Goal: Task Accomplishment & Management: Use online tool/utility

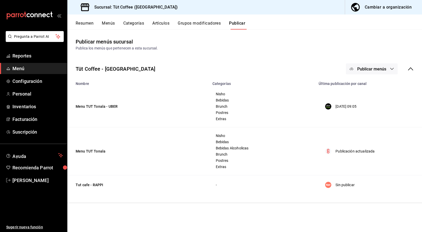
click at [383, 6] on div "Cambiar a organización" at bounding box center [388, 7] width 47 height 7
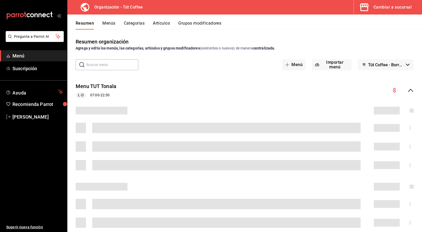
click at [162, 24] on button "Artículos" at bounding box center [161, 25] width 17 height 9
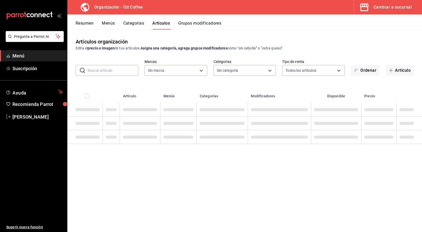
type input "32e499e3-ac49-4bfd-9688-6164702db340"
type input "02054340-f982-493d-a520-4f9269409e90,55117567-a80a-4ded-a75e-ca9a0be29c90,1c873…"
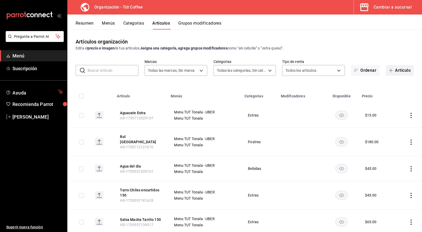
click at [396, 68] on button "Artículo" at bounding box center [400, 70] width 28 height 11
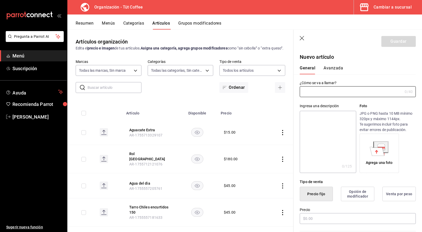
click at [304, 39] on icon "button" at bounding box center [302, 38] width 5 height 5
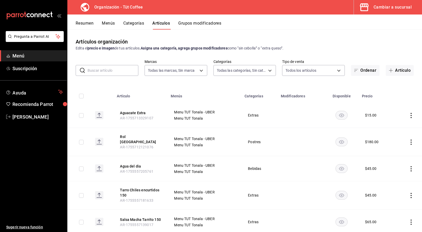
click at [412, 142] on icon "actions" at bounding box center [411, 142] width 5 height 5
click at [396, 153] on span "Editar" at bounding box center [395, 152] width 13 height 5
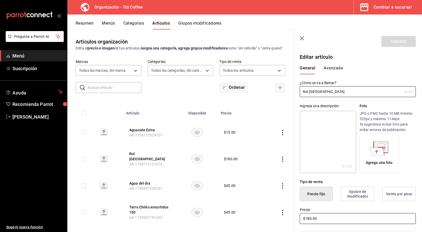
click at [309, 219] on input "$180.00" at bounding box center [358, 218] width 116 height 11
type input "$190.00"
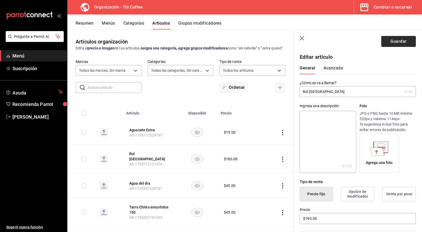
click at [399, 40] on button "Guardar" at bounding box center [399, 41] width 34 height 11
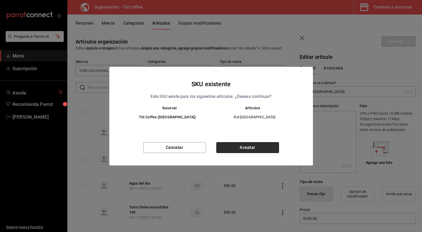
click at [252, 149] on button "Aceptar" at bounding box center [247, 147] width 63 height 11
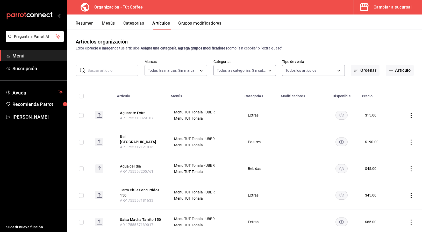
click at [111, 23] on button "Menús" at bounding box center [108, 25] width 13 height 9
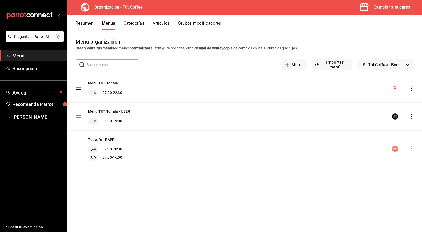
click at [411, 89] on icon "actions" at bounding box center [411, 88] width 5 height 5
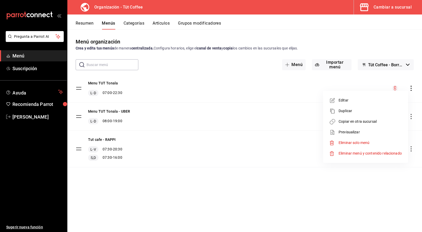
click at [350, 121] on span "Copiar en otra sucursal" at bounding box center [370, 121] width 63 height 5
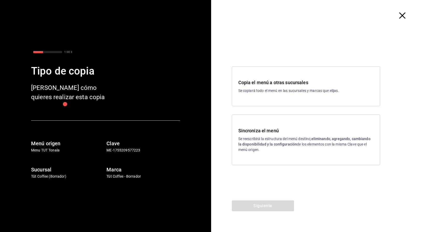
click at [271, 138] on p "Se reescribirá la estructura del menú destino; eliminando, agregando, cambiando…" at bounding box center [305, 144] width 135 height 16
click at [270, 206] on button "Siguiente" at bounding box center [263, 206] width 62 height 11
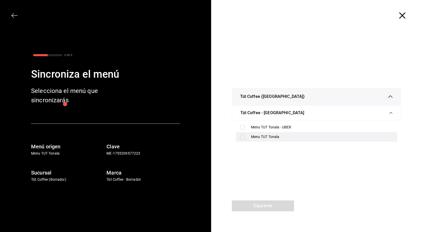
click at [244, 137] on input "checkbox" at bounding box center [242, 137] width 5 height 5
checkbox input "true"
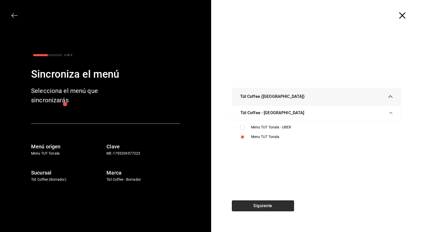
click at [261, 205] on button "Siguiente" at bounding box center [263, 206] width 62 height 11
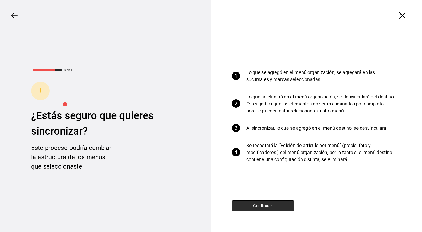
click at [262, 206] on button "Continuar" at bounding box center [263, 206] width 62 height 11
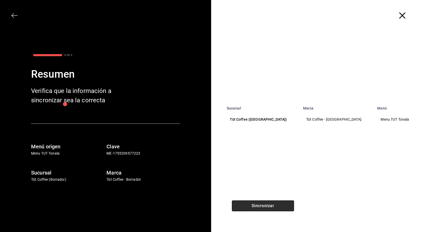
click at [262, 206] on button "Sincronizar" at bounding box center [263, 206] width 62 height 11
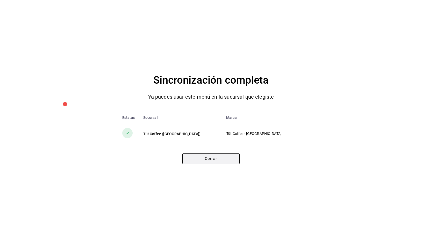
click at [210, 160] on button "Cerrar" at bounding box center [211, 158] width 57 height 11
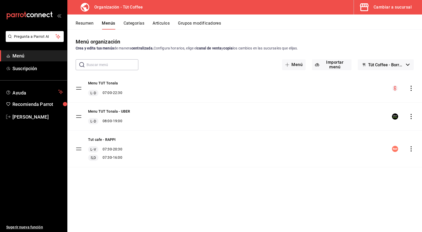
click at [387, 7] on div "Cambiar a sucursal" at bounding box center [393, 7] width 38 height 7
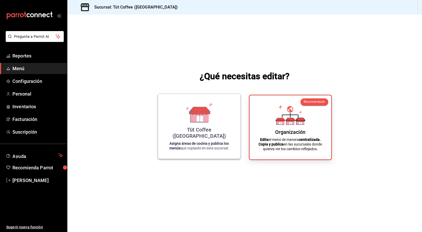
click at [217, 123] on div "Tüt Coffee ([GEOGRAPHIC_DATA]) Asigna áreas de cocina y publica los menús que c…" at bounding box center [199, 126] width 70 height 57
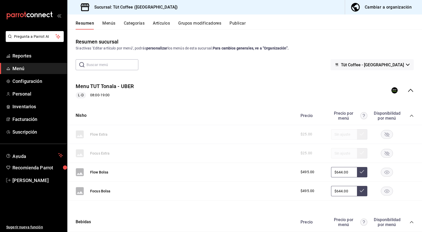
click at [237, 22] on button "Publicar" at bounding box center [238, 25] width 16 height 9
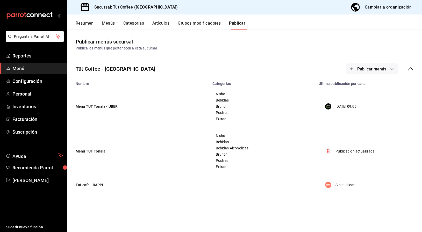
click at [390, 68] on icon "button" at bounding box center [392, 69] width 4 height 4
click at [374, 100] on span "Punto de venta" at bounding box center [379, 100] width 25 height 5
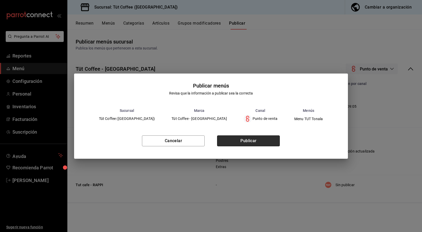
click at [252, 140] on button "Publicar" at bounding box center [248, 141] width 63 height 11
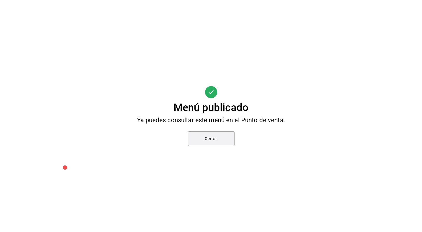
click at [221, 138] on button "Cerrar" at bounding box center [211, 139] width 47 height 15
